Goal: Task Accomplishment & Management: Manage account settings

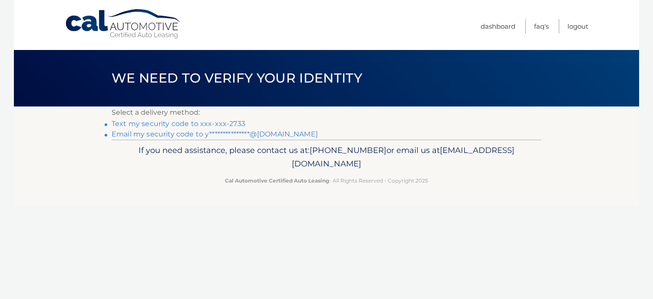
click at [214, 122] on link "Text my security code to xxx-xxx-2733" at bounding box center [179, 123] width 134 height 8
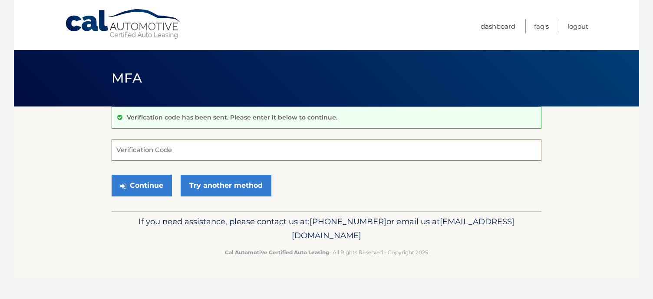
click at [201, 153] on input "Verification Code" at bounding box center [327, 150] width 430 height 22
type input "956410"
click at [129, 193] on button "Continue" at bounding box center [142, 185] width 60 height 22
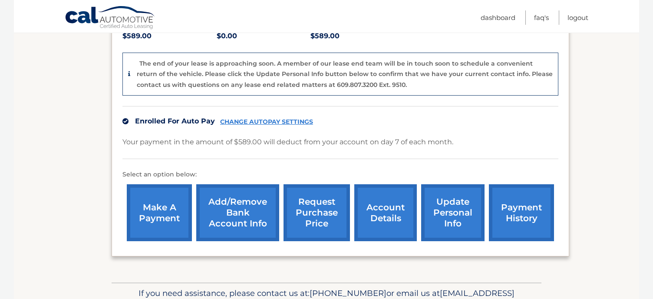
scroll to position [212, 0]
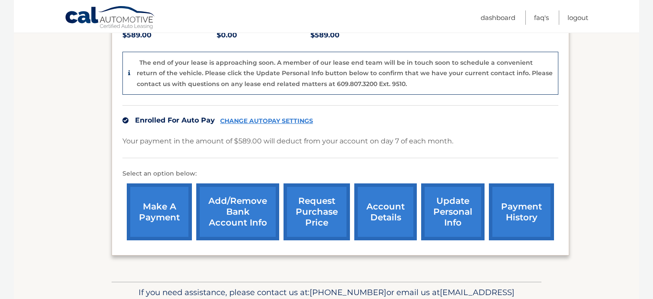
click at [339, 198] on link "request purchase price" at bounding box center [316, 211] width 66 height 57
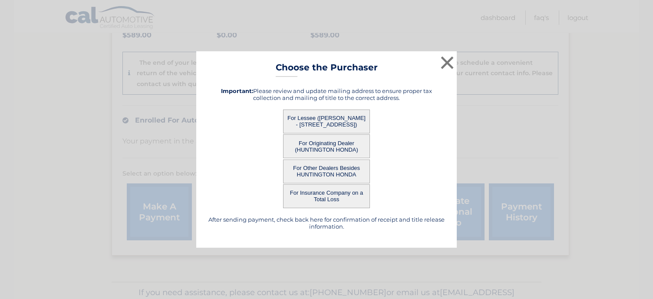
click at [327, 117] on button "For Lessee ([PERSON_NAME] - [STREET_ADDRESS])" at bounding box center [326, 121] width 87 height 24
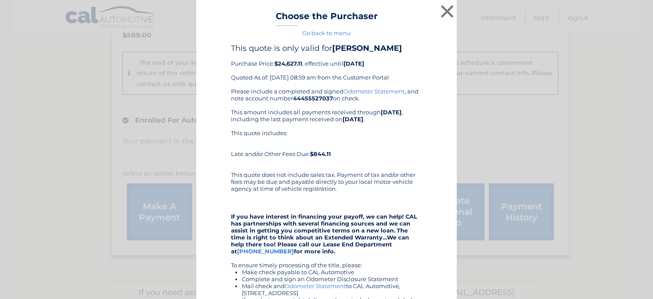
scroll to position [6, 0]
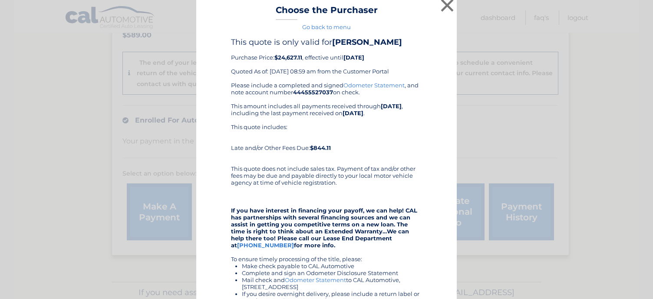
click at [316, 76] on div "This quote is only valid for LILLY KANTAWANG Purchase Price: $24,627.11 , effec…" at bounding box center [326, 59] width 191 height 44
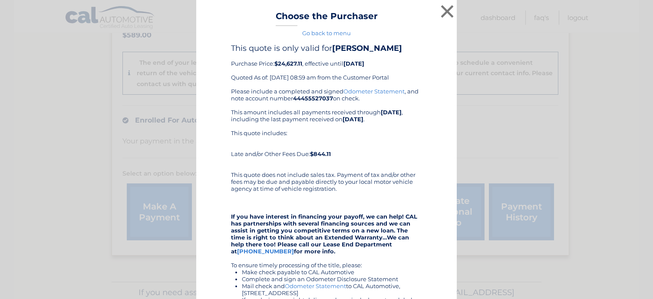
scroll to position [0, 0]
click at [452, 10] on button "×" at bounding box center [446, 11] width 17 height 17
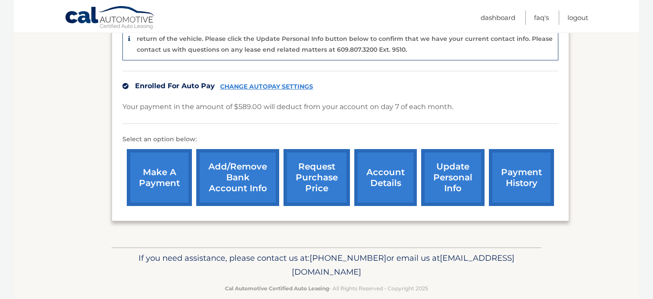
scroll to position [246, 0]
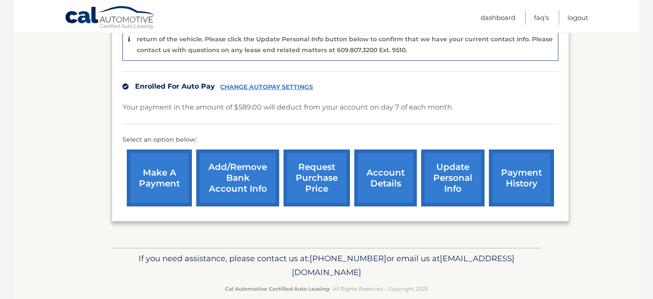
click at [333, 184] on link "request purchase price" at bounding box center [316, 177] width 66 height 57
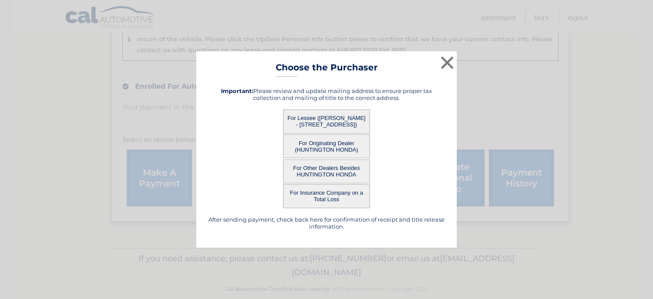
click at [329, 151] on button "For Originating Dealer (HUNTINGTON HONDA)" at bounding box center [326, 146] width 87 height 24
click at [322, 144] on button "For Originating Dealer (HUNTINGTON HONDA)" at bounding box center [326, 146] width 87 height 24
click at [319, 121] on button "For Lessee (LILLY KANTAWANG - 43 Tower Rd, , Brookfield, CT 06804)" at bounding box center [326, 121] width 87 height 24
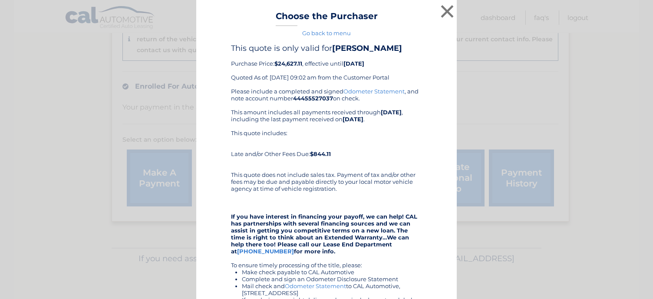
scroll to position [0, 0]
click at [447, 12] on button "×" at bounding box center [446, 11] width 17 height 17
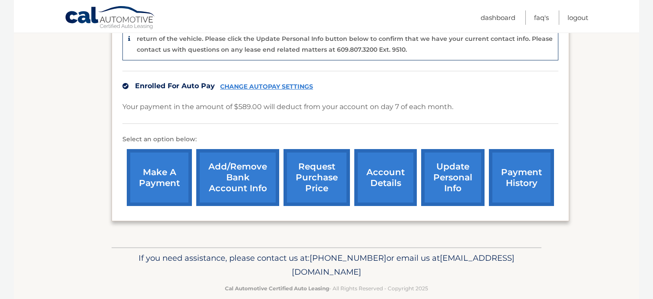
scroll to position [246, 0]
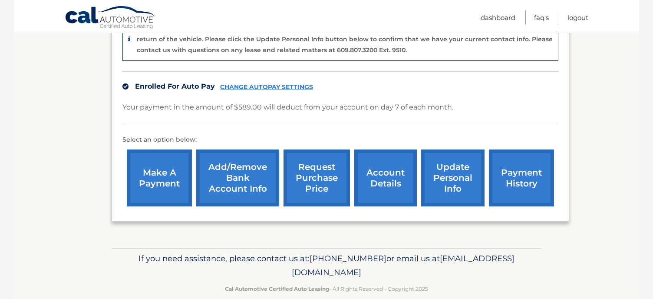
click at [381, 174] on link "account details" at bounding box center [385, 177] width 62 height 57
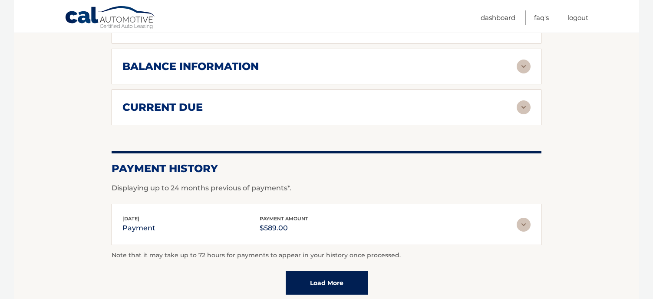
scroll to position [511, 0]
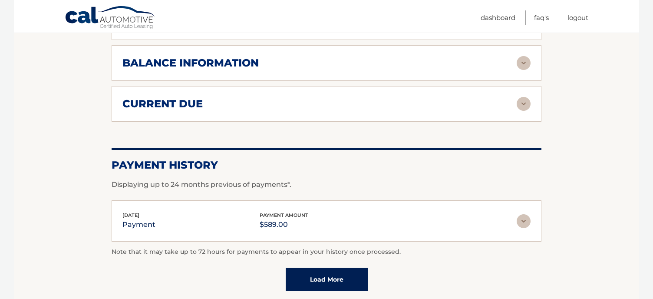
click at [523, 102] on img at bounding box center [523, 104] width 14 height 14
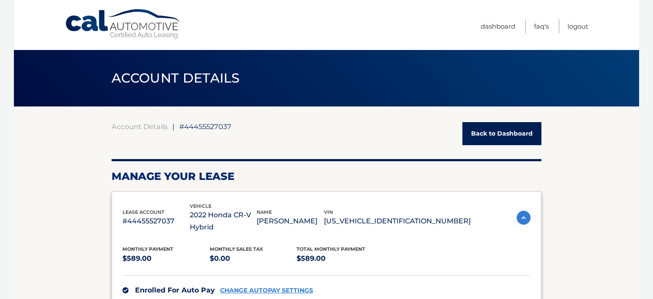
scroll to position [0, 0]
click at [511, 136] on link "Back to Dashboard" at bounding box center [501, 133] width 79 height 23
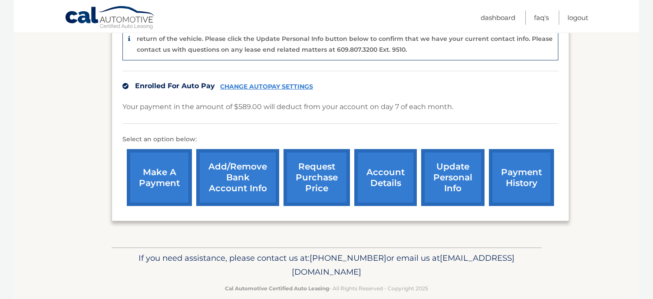
scroll to position [246, 0]
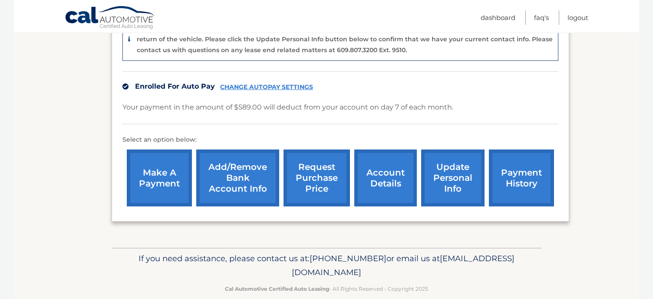
click at [312, 170] on link "request purchase price" at bounding box center [316, 177] width 66 height 57
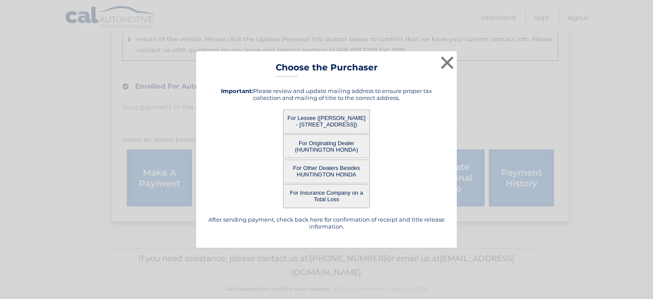
click at [325, 114] on button "For Lessee (LILLY KANTAWANG - 43 Tower Rd, , Brookfield, CT 06804)" at bounding box center [326, 121] width 87 height 24
click at [325, 120] on button "For Lessee (LILLY KANTAWANG - 43 Tower Rd, , Brookfield, CT 06804)" at bounding box center [326, 121] width 87 height 24
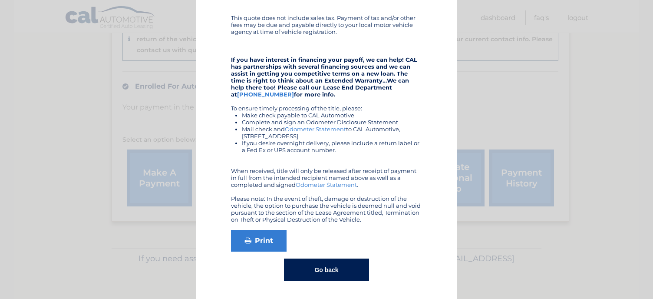
scroll to position [156, 0]
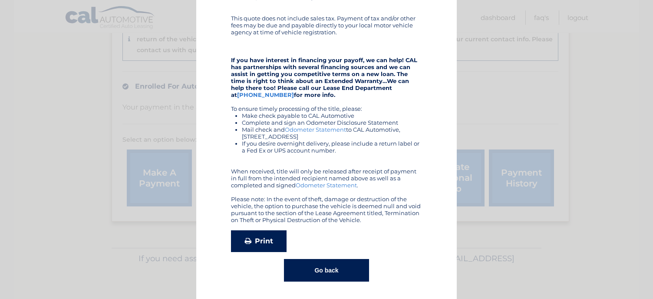
click at [257, 246] on link "Print" at bounding box center [259, 241] width 56 height 22
click at [541, 49] on div "× Choose the Purchaser Go back to menu After sending payment, check back here f…" at bounding box center [326, 71] width 646 height 455
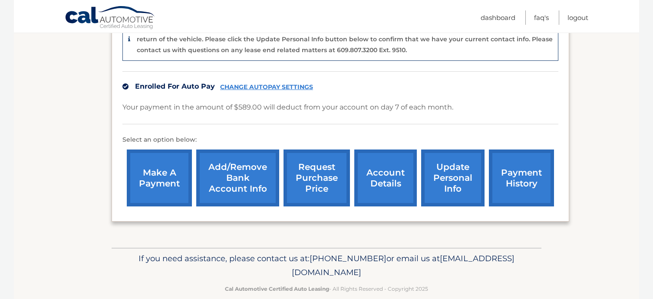
click at [404, 187] on link "account details" at bounding box center [385, 177] width 62 height 57
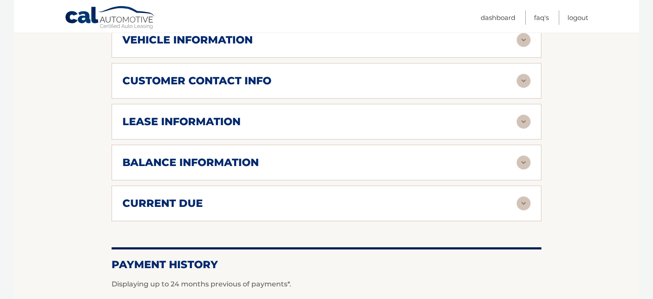
scroll to position [425, 0]
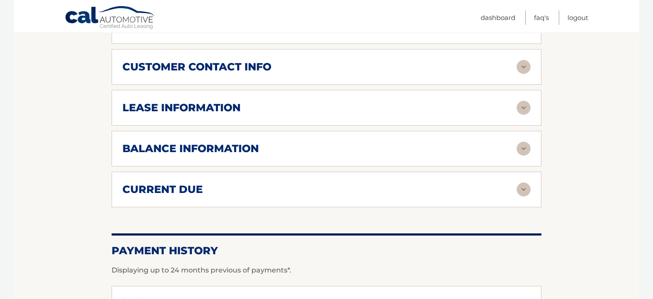
click at [408, 150] on div "balance information" at bounding box center [319, 148] width 394 height 13
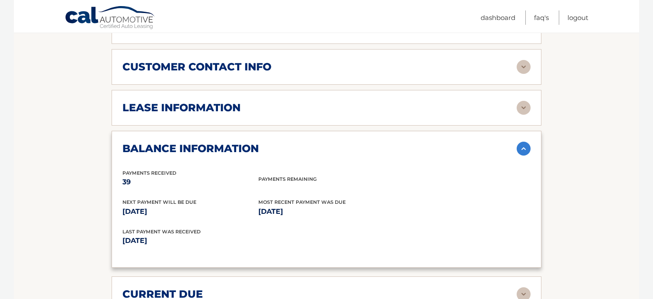
click at [411, 107] on div "lease information" at bounding box center [319, 107] width 394 height 13
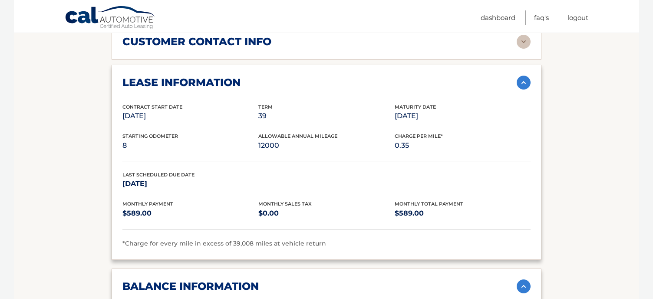
scroll to position [457, 0]
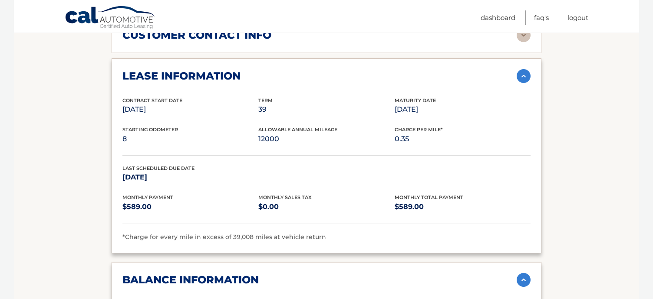
click at [523, 78] on img at bounding box center [523, 76] width 14 height 14
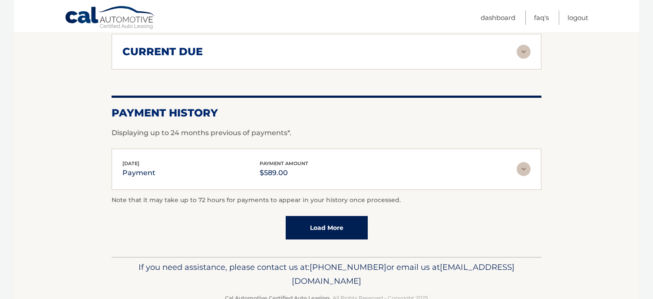
scroll to position [659, 0]
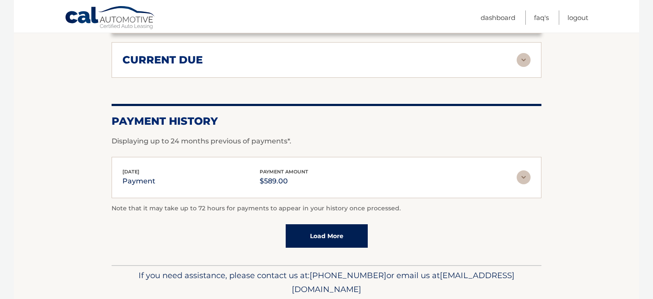
click at [322, 231] on link "Load More" at bounding box center [327, 235] width 82 height 23
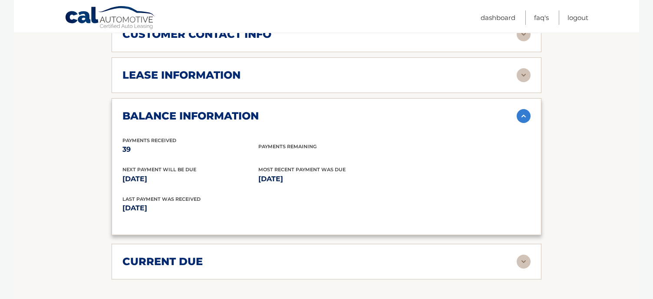
scroll to position [429, 0]
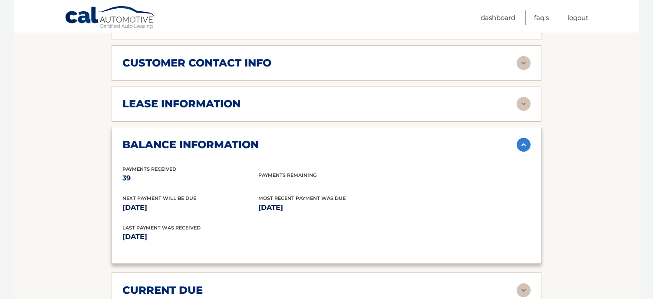
click at [522, 144] on img at bounding box center [523, 145] width 14 height 14
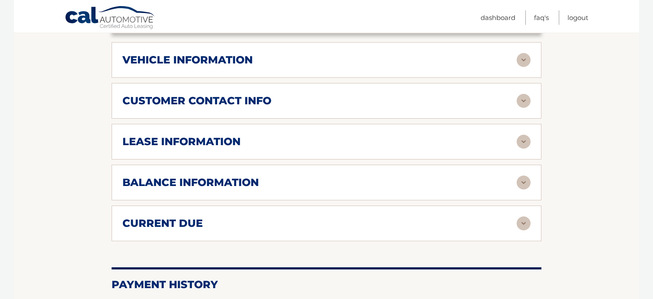
scroll to position [388, 0]
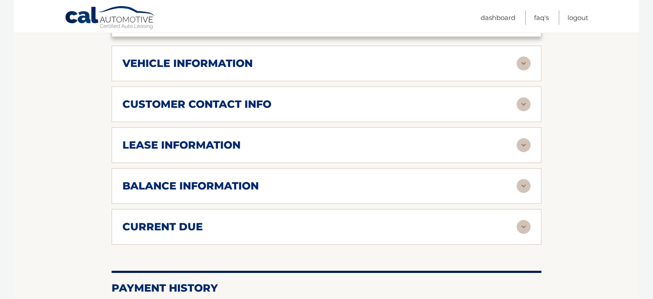
click at [523, 104] on img at bounding box center [523, 104] width 14 height 14
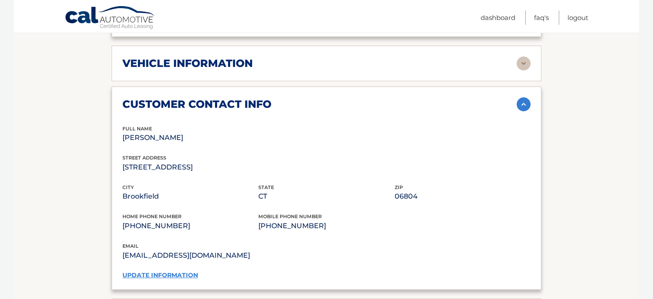
click at [524, 102] on img at bounding box center [523, 104] width 14 height 14
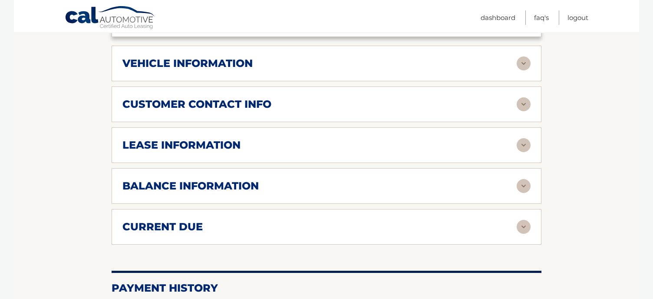
click at [525, 64] on img at bounding box center [523, 63] width 14 height 14
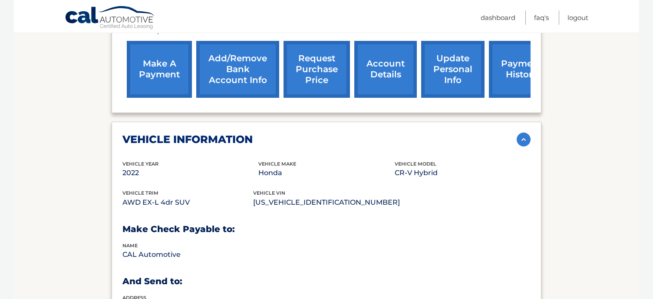
scroll to position [298, 0]
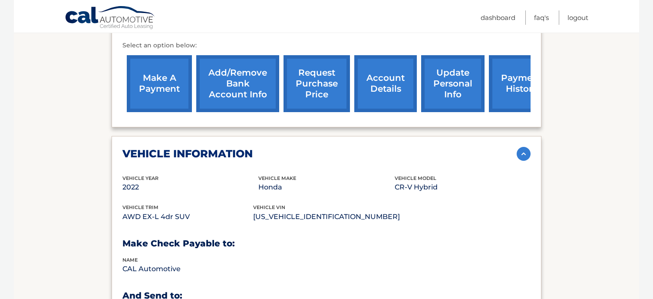
click at [527, 149] on img at bounding box center [523, 154] width 14 height 14
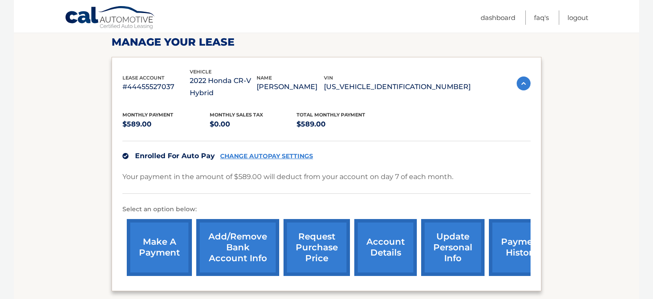
scroll to position [118, 0]
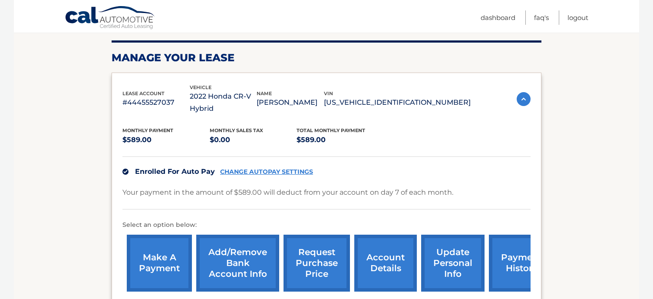
click at [524, 100] on img at bounding box center [523, 99] width 14 height 14
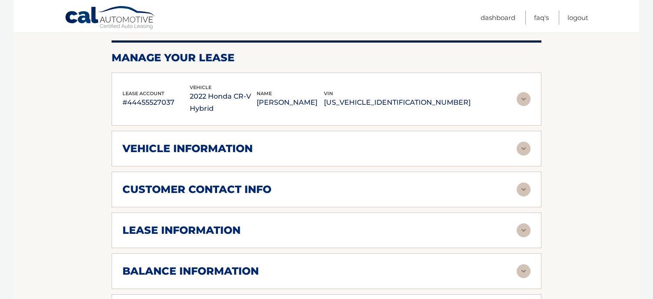
click at [524, 100] on img at bounding box center [523, 99] width 14 height 14
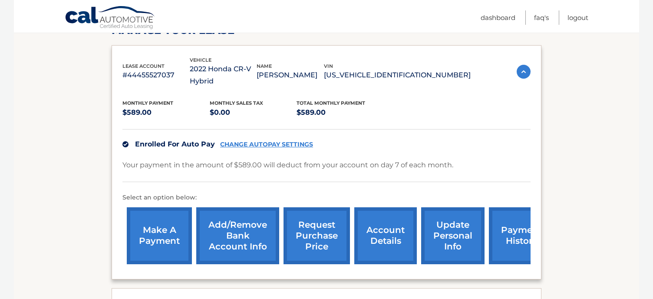
scroll to position [146, 0]
click at [243, 239] on link "Add/Remove bank account info" at bounding box center [237, 235] width 83 height 57
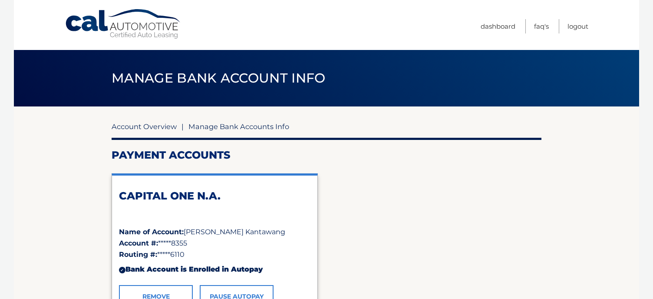
click at [149, 126] on link "Account Overview" at bounding box center [144, 126] width 65 height 9
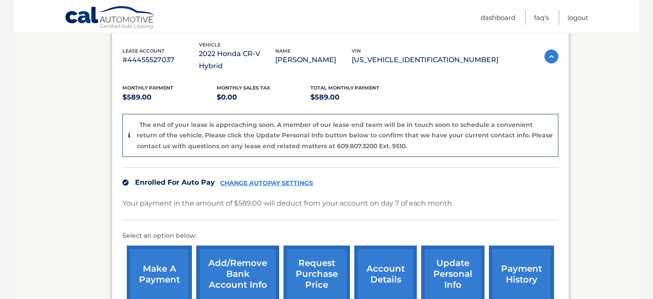
scroll to position [233, 0]
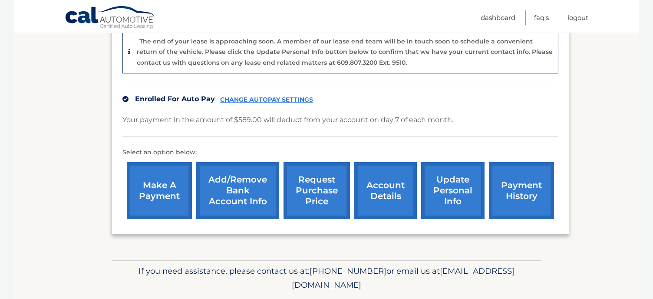
click at [155, 188] on link "make a payment" at bounding box center [159, 190] width 65 height 57
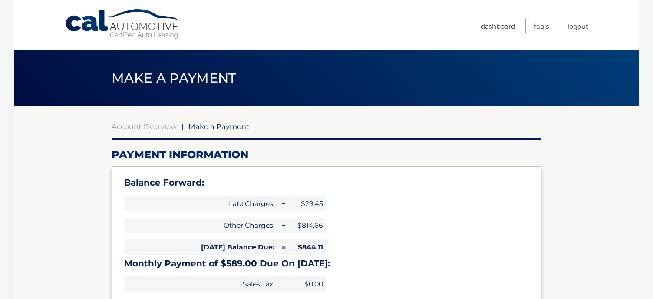
select select "NzNmYmI5ZmYtODNhZC00ZWU3LWE3NTItYTdiZDVhYTQ3NDk0"
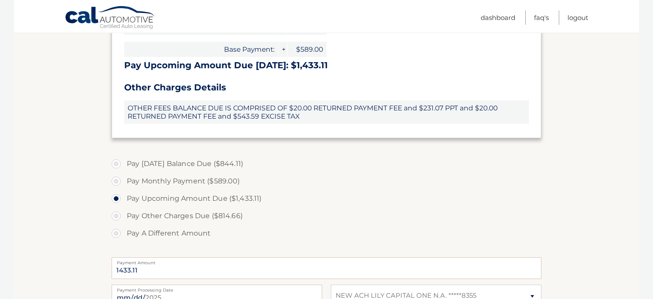
scroll to position [257, 0]
click at [154, 157] on label "Pay Today's Balance Due ($844.11)" at bounding box center [327, 162] width 430 height 17
click at [124, 157] on input "Pay Today's Balance Due ($844.11)" at bounding box center [119, 161] width 9 height 14
radio input "true"
type input "844.11"
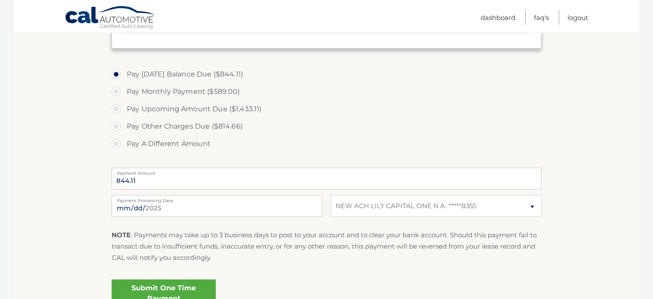
scroll to position [346, 0]
click at [175, 110] on label "Pay Upcoming Amount Due ($1,433.11)" at bounding box center [327, 108] width 430 height 17
click at [124, 110] on input "Pay Upcoming Amount Due ($1,433.11)" at bounding box center [119, 107] width 9 height 14
radio input "true"
type input "1433.11"
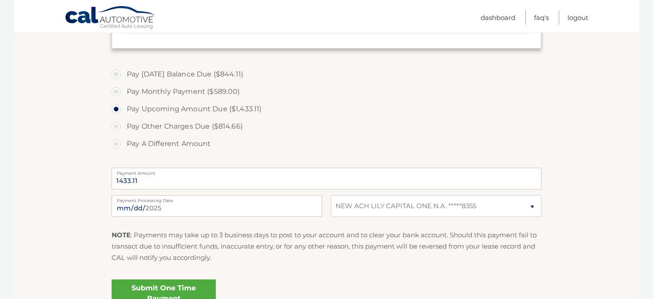
click at [183, 144] on label "Pay A Different Amount" at bounding box center [327, 143] width 430 height 17
click at [124, 144] on input "Pay A Different Amount" at bounding box center [119, 142] width 9 height 14
radio input "true"
click at [185, 131] on label "Pay Other Charges Due ($814.66)" at bounding box center [327, 126] width 430 height 17
click at [124, 131] on input "Pay Other Charges Due ($814.66)" at bounding box center [119, 125] width 9 height 14
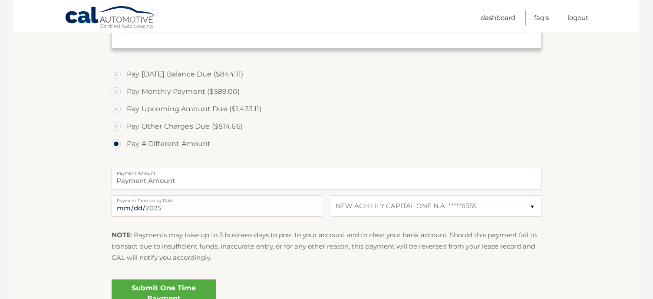
radio input "true"
type input "814.66"
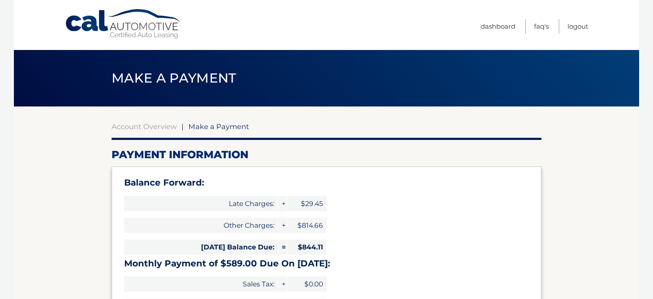
scroll to position [0, 0]
click at [129, 125] on link "Account Overview" at bounding box center [144, 126] width 65 height 9
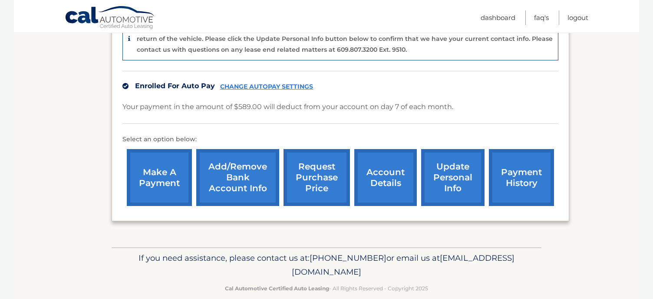
scroll to position [246, 0]
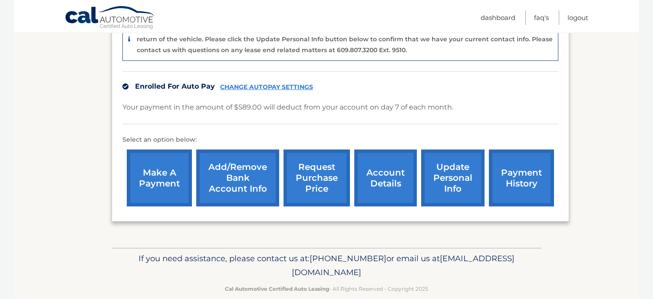
click at [391, 171] on link "account details" at bounding box center [385, 177] width 62 height 57
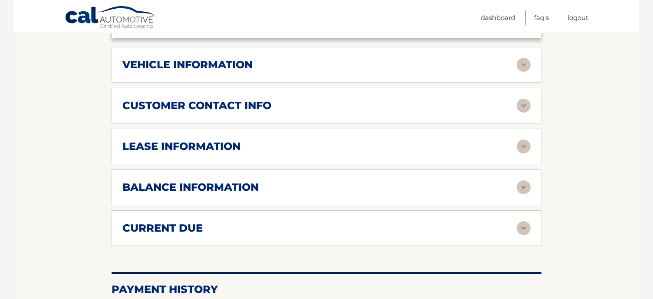
scroll to position [387, 0]
click at [374, 187] on div "balance information" at bounding box center [319, 187] width 394 height 13
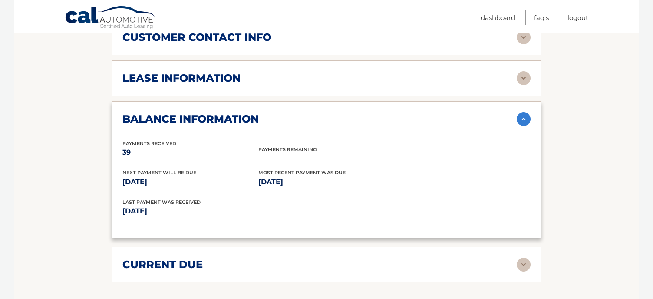
scroll to position [462, 0]
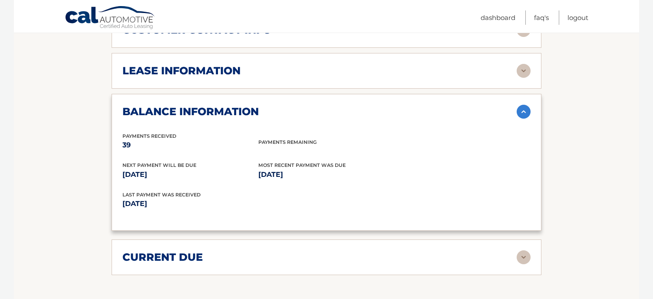
click at [517, 112] on img at bounding box center [523, 112] width 14 height 14
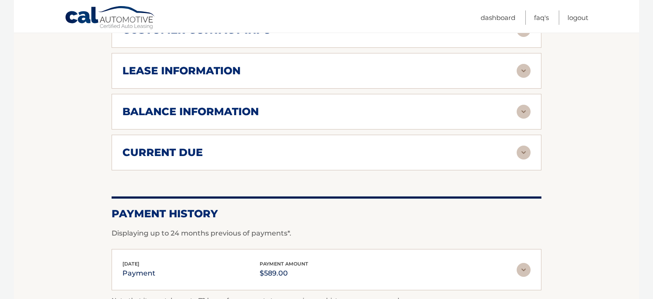
click at [463, 155] on div "current due" at bounding box center [319, 152] width 394 height 13
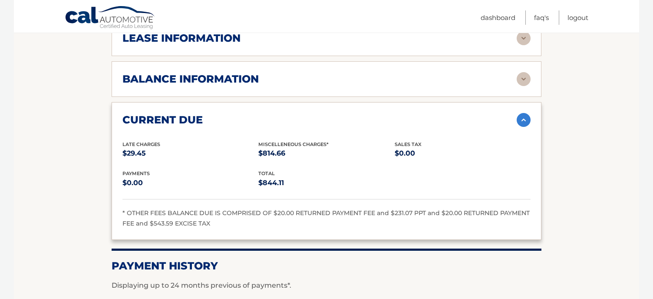
scroll to position [511, 0]
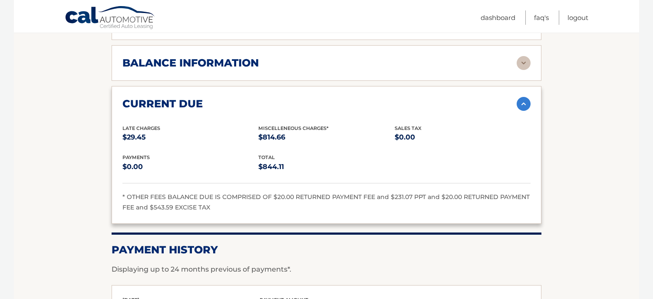
click at [522, 107] on img at bounding box center [523, 104] width 14 height 14
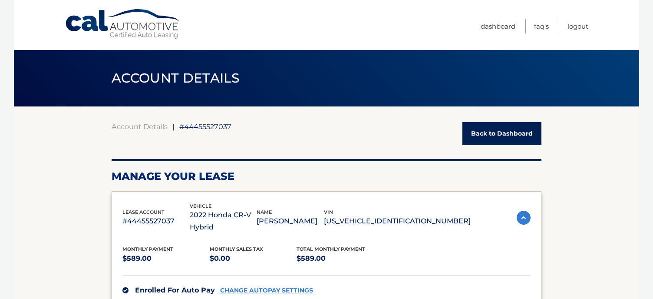
scroll to position [0, 0]
click at [497, 26] on link "Dashboard" at bounding box center [497, 26] width 35 height 14
